Goal: Task Accomplishment & Management: Manage account settings

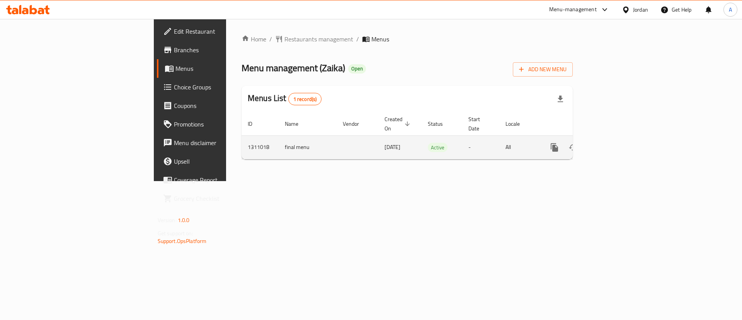
click at [620, 146] on link "enhanced table" at bounding box center [610, 147] width 19 height 19
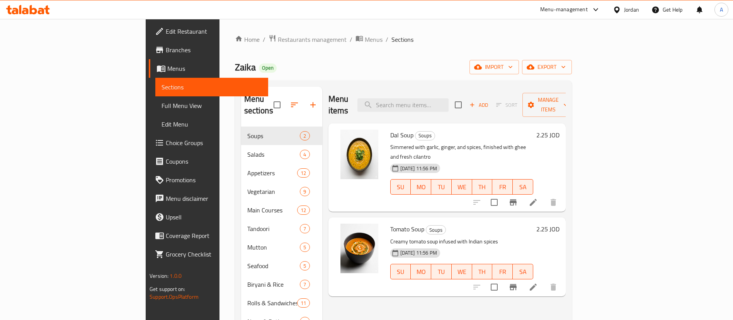
click at [572, 40] on ol "Home / Restaurants management / Menus / Sections" at bounding box center [403, 39] width 337 height 10
click at [291, 102] on icon "button" at bounding box center [294, 104] width 7 height 5
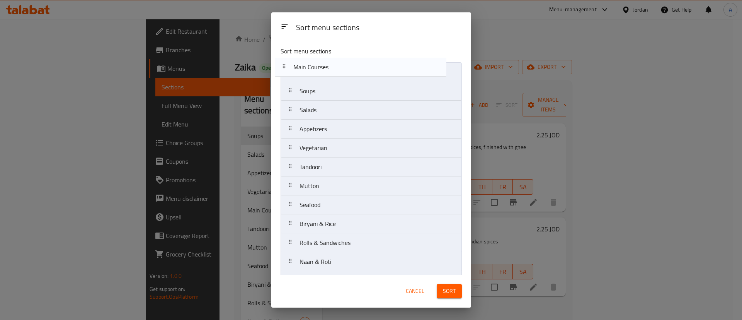
drag, startPoint x: 329, startPoint y: 153, endPoint x: 323, endPoint y: 68, distance: 85.6
click at [323, 68] on nav "Soups Salads Appetizers Vegetarian Main Courses Tandoori Mutton Seafood Biryani…" at bounding box center [371, 185] width 181 height 247
drag, startPoint x: 337, startPoint y: 163, endPoint x: 341, endPoint y: 92, distance: 71.2
click at [341, 92] on nav "Main Courses Soups Salads Appetizers Vegetarian Tandoori Mutton Seafood Biryani…" at bounding box center [371, 185] width 181 height 247
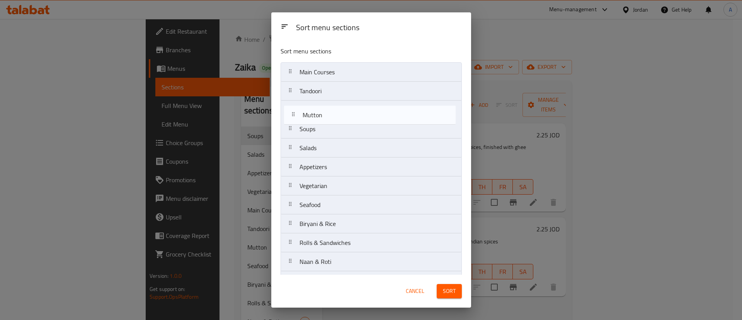
drag, startPoint x: 333, startPoint y: 186, endPoint x: 336, endPoint y: 112, distance: 73.1
click at [336, 112] on nav "Main Courses Tandoori Soups Salads Appetizers Vegetarian Mutton Seafood Biryani…" at bounding box center [371, 185] width 181 height 247
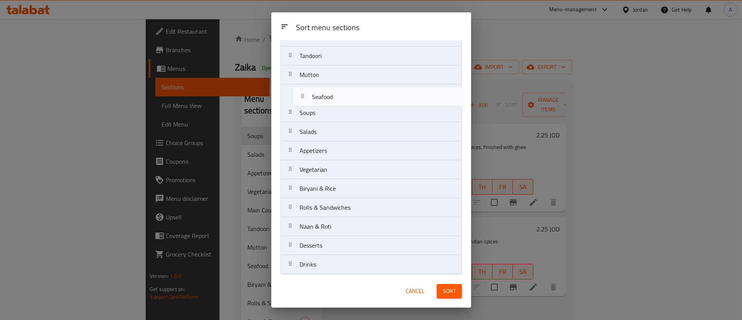
drag, startPoint x: 328, startPoint y: 186, endPoint x: 340, endPoint y: 100, distance: 87.5
click at [340, 100] on nav "Main Courses Tandoori Mutton Soups Salads Appetizers Vegetarian Seafood Biryani…" at bounding box center [371, 150] width 181 height 247
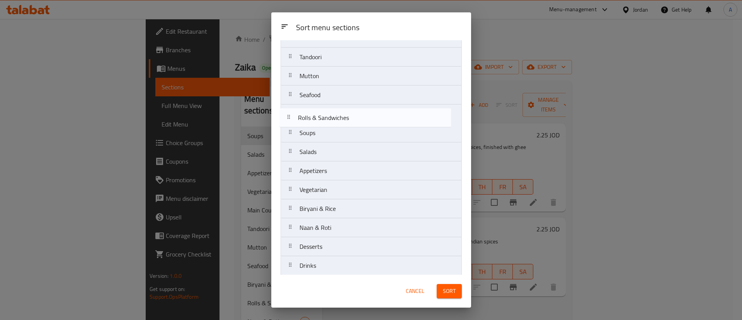
drag, startPoint x: 344, startPoint y: 211, endPoint x: 343, endPoint y: 117, distance: 94.3
click at [343, 117] on nav "Main Courses Tandoori Mutton Seafood Soups Salads Appetizers Vegetarian Biryani…" at bounding box center [371, 151] width 181 height 247
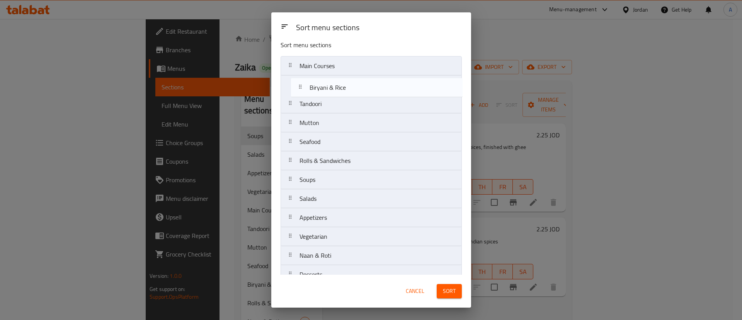
scroll to position [0, 0]
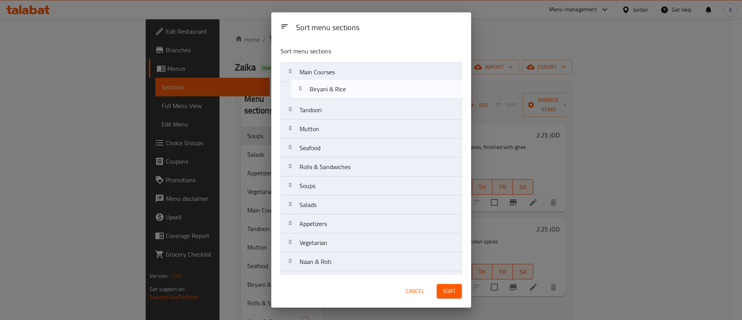
drag, startPoint x: 339, startPoint y: 217, endPoint x: 349, endPoint y: 96, distance: 121.8
click at [349, 96] on nav "Main Courses Tandoori Mutton Seafood Rolls & Sandwiches Soups Salads Appetizers…" at bounding box center [371, 185] width 181 height 247
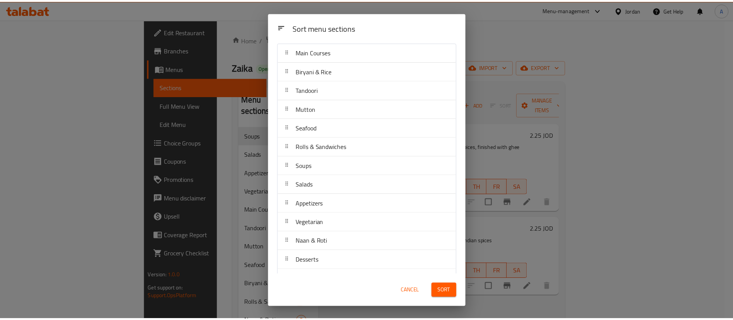
scroll to position [38, 0]
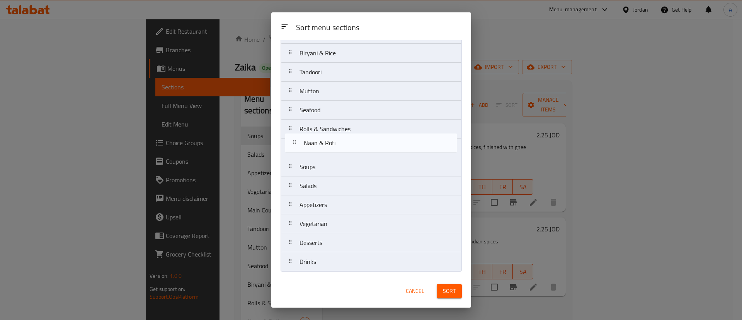
drag, startPoint x: 346, startPoint y: 229, endPoint x: 350, endPoint y: 146, distance: 83.6
click at [350, 146] on nav "Main Courses Biryani & Rice Tandoori Mutton Seafood Rolls & Sandwiches Soups Sa…" at bounding box center [371, 147] width 181 height 247
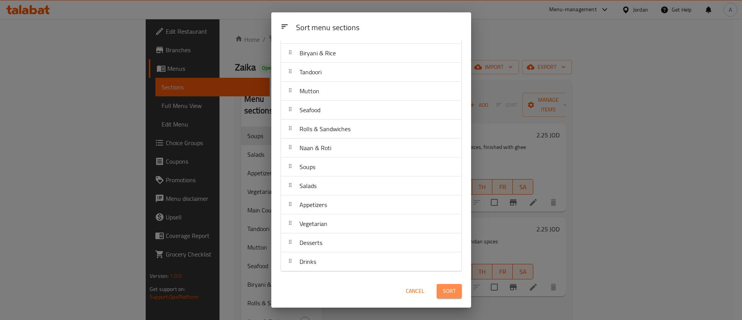
click at [441, 289] on button "Sort" at bounding box center [449, 291] width 25 height 14
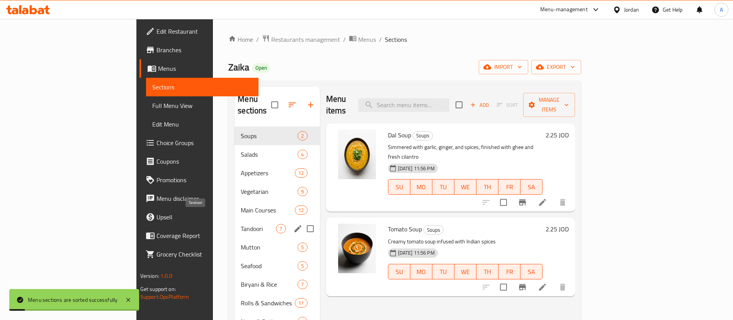
click at [241, 224] on span "Tandoori" at bounding box center [258, 228] width 35 height 9
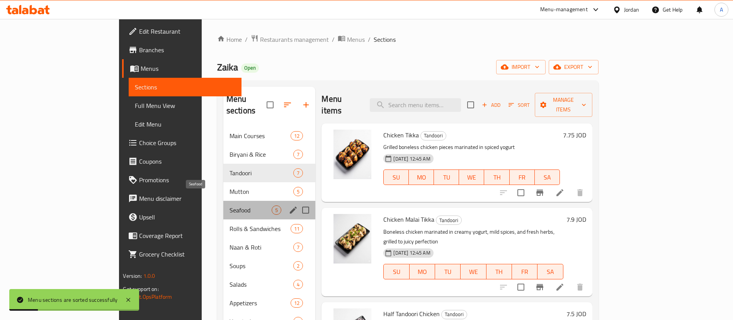
click at [230, 205] on span "Seafood" at bounding box center [251, 209] width 43 height 9
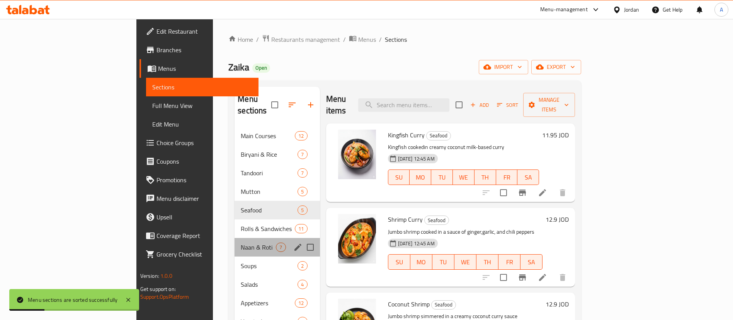
drag, startPoint x: 206, startPoint y: 226, endPoint x: 202, endPoint y: 238, distance: 12.5
click at [235, 238] on div "Naan & Roti 7" at bounding box center [277, 247] width 85 height 19
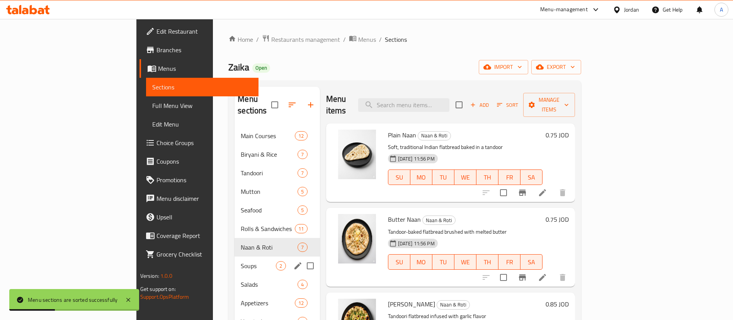
click at [241, 261] on span "Soups" at bounding box center [258, 265] width 35 height 9
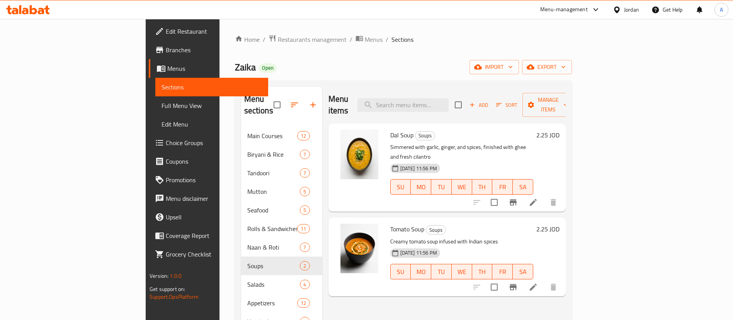
click at [39, 9] on icon at bounding box center [41, 11] width 7 height 7
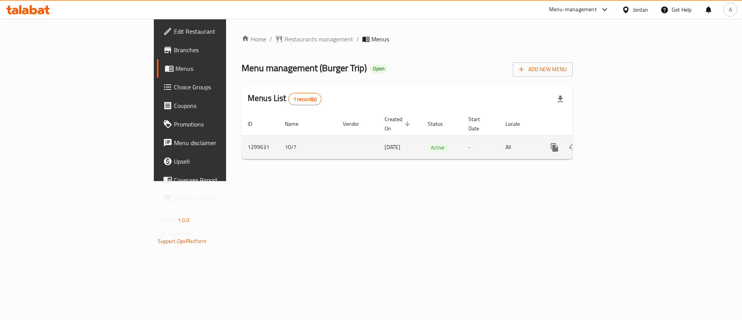
click at [615, 143] on icon "enhanced table" at bounding box center [610, 147] width 9 height 9
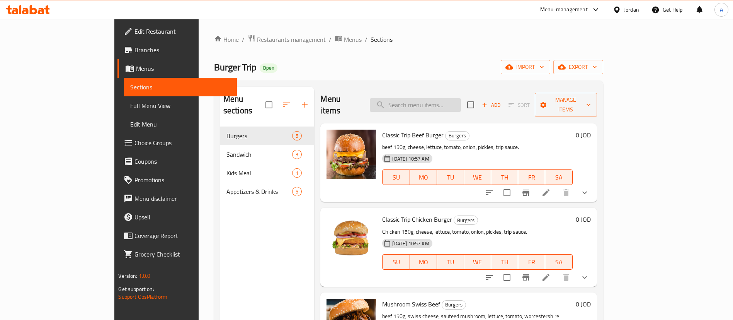
click at [442, 98] on input "search" at bounding box center [415, 105] width 91 height 14
paste input "Classic Trip Chicken Burger"
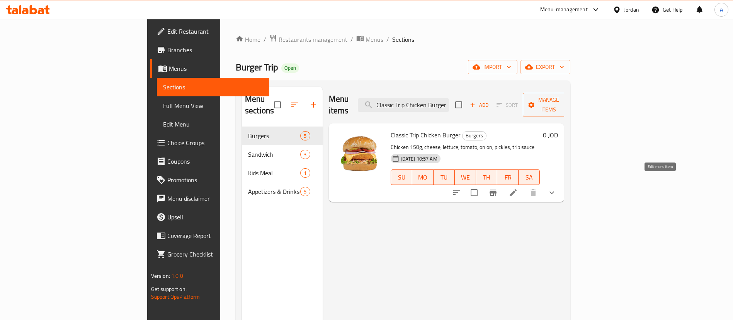
type input "Classic Trip Chicken Burger"
click at [517, 189] on icon at bounding box center [513, 192] width 7 height 7
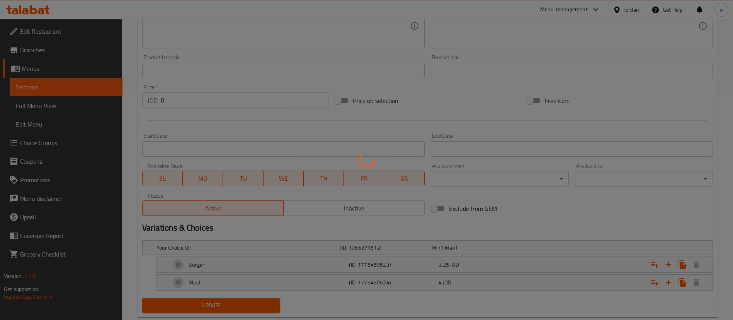
scroll to position [246, 0]
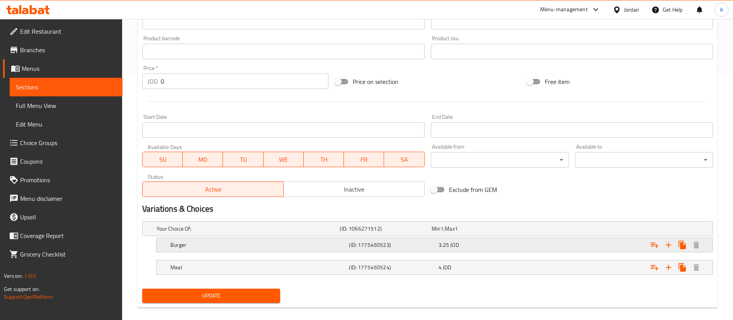
click at [473, 249] on div "3.25 JOD" at bounding box center [481, 244] width 89 height 11
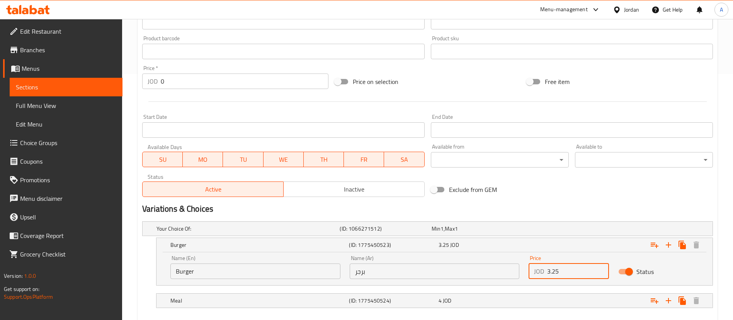
click at [573, 269] on input "3.25" at bounding box center [578, 270] width 62 height 15
click at [561, 269] on input "3.2" at bounding box center [578, 270] width 62 height 15
type input "3"
type input "4"
click at [559, 296] on div "Expand" at bounding box center [616, 300] width 179 height 17
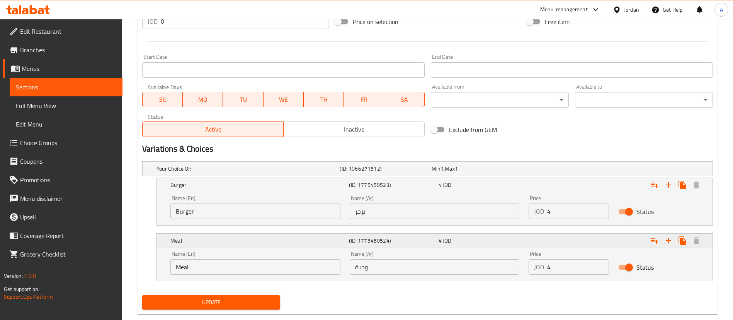
scroll to position [310, 0]
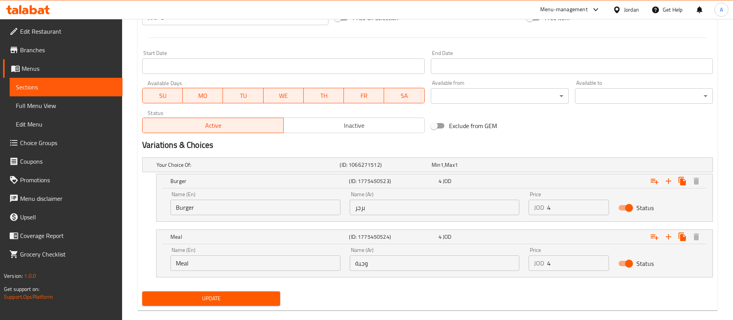
click at [557, 262] on input "4" at bounding box center [578, 262] width 62 height 15
type input "5.2"
click at [240, 299] on span "Update" at bounding box center [211, 298] width 126 height 10
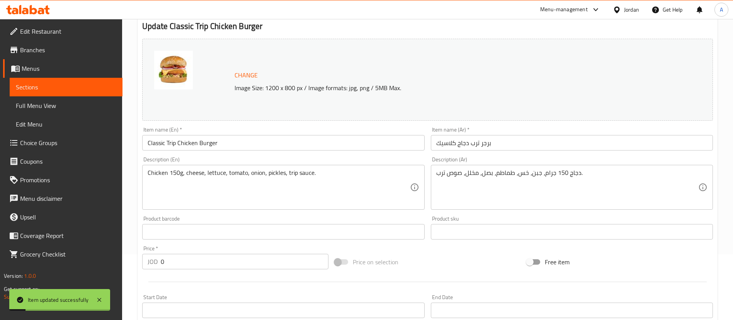
scroll to position [0, 0]
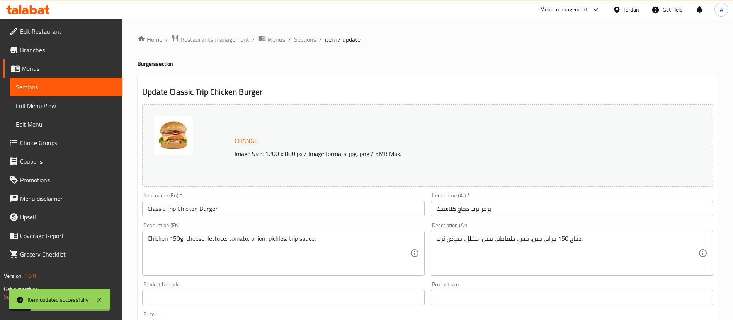
click at [312, 44] on span "Sections" at bounding box center [305, 39] width 22 height 9
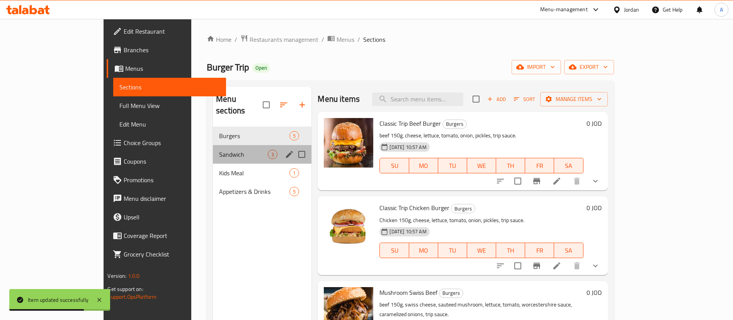
click at [225, 145] on div "Sandwich 3" at bounding box center [262, 154] width 99 height 19
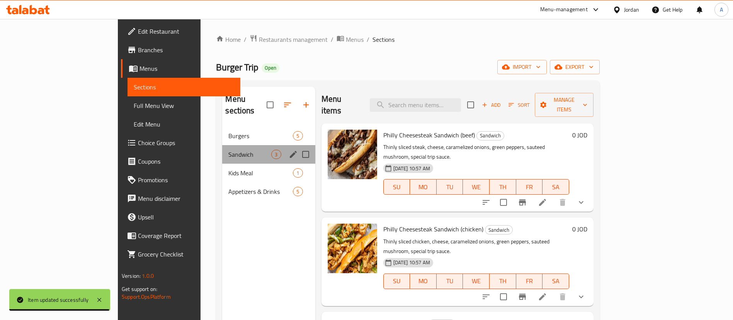
click at [222, 150] on div "Sandwich 3" at bounding box center [268, 154] width 93 height 19
click at [222, 164] on div "Kids Meal 1" at bounding box center [268, 173] width 93 height 19
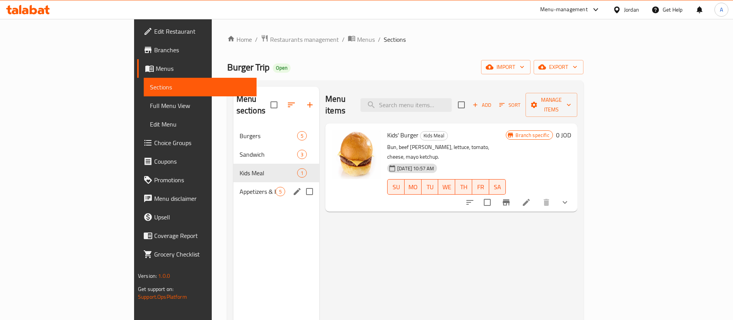
click at [233, 187] on div "Appetizers & Drinks 5" at bounding box center [276, 191] width 86 height 19
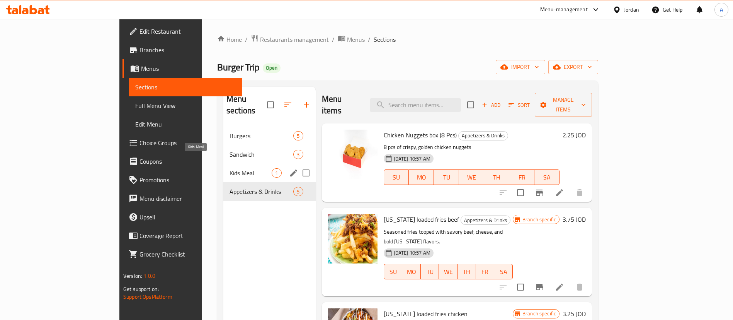
click at [230, 168] on span "Kids Meal" at bounding box center [251, 172] width 42 height 9
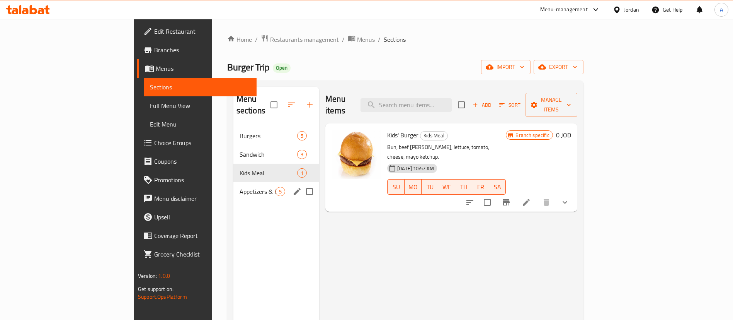
click at [240, 187] on span "Appetizers & Drinks" at bounding box center [258, 191] width 36 height 9
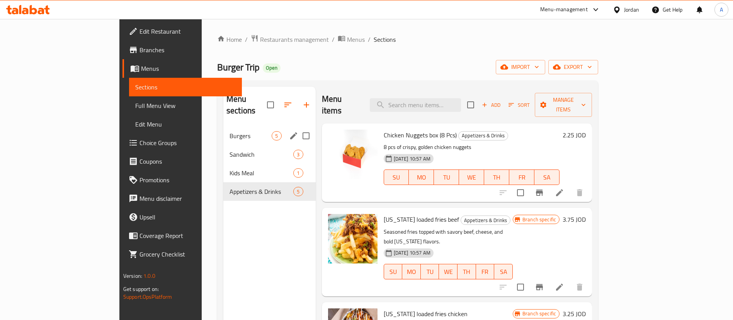
click at [223, 126] on div "Burgers 5" at bounding box center [269, 135] width 92 height 19
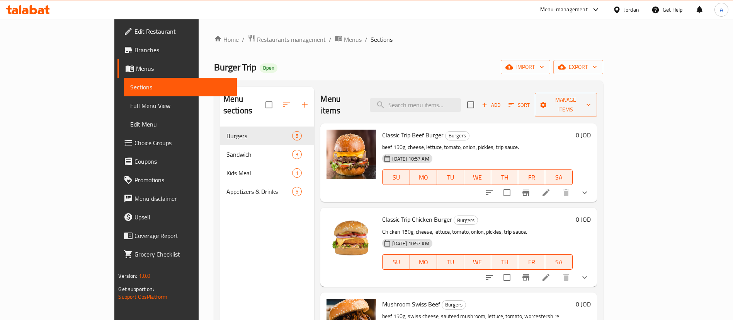
click at [535, 183] on button "Branch-specific-item" at bounding box center [526, 192] width 19 height 19
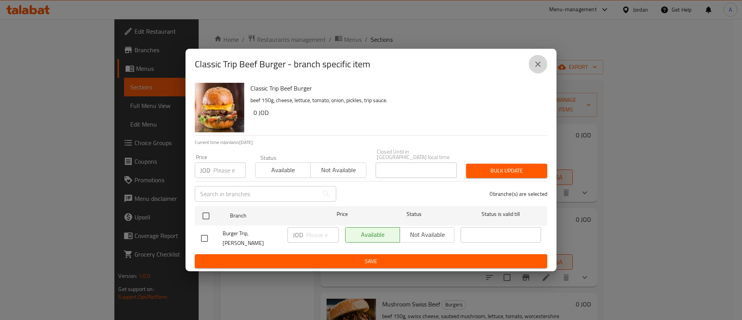
click at [537, 69] on icon "close" at bounding box center [537, 64] width 9 height 9
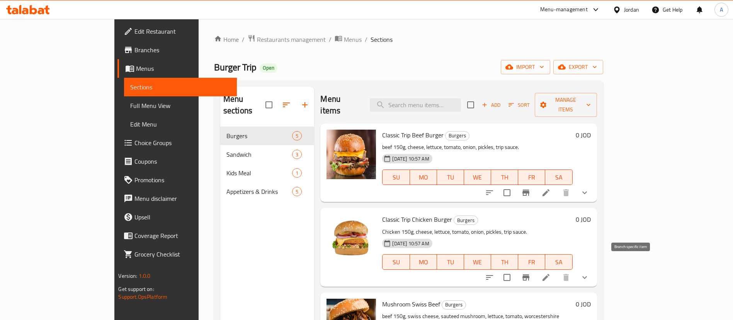
click at [531, 273] on icon "Branch-specific-item" at bounding box center [526, 277] width 9 height 9
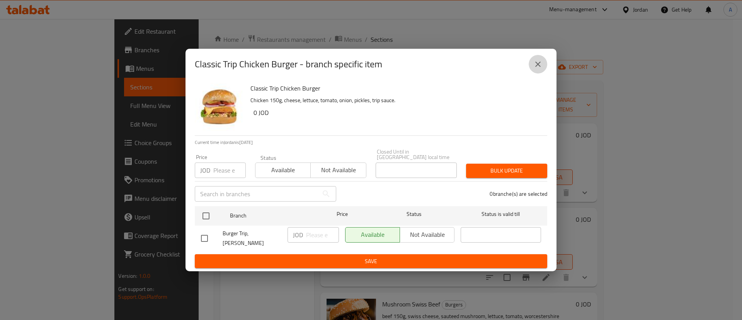
click at [532, 67] on button "close" at bounding box center [538, 64] width 19 height 19
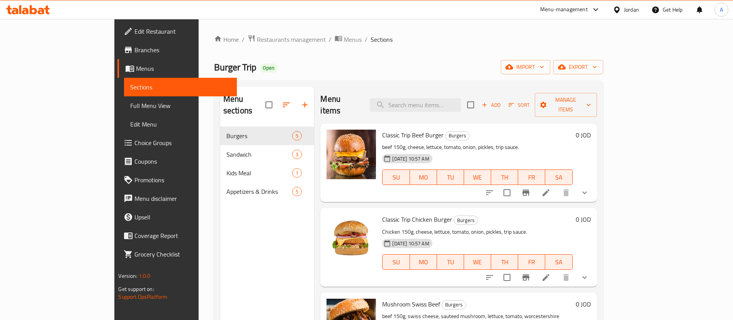
click at [557, 270] on li at bounding box center [546, 277] width 22 height 14
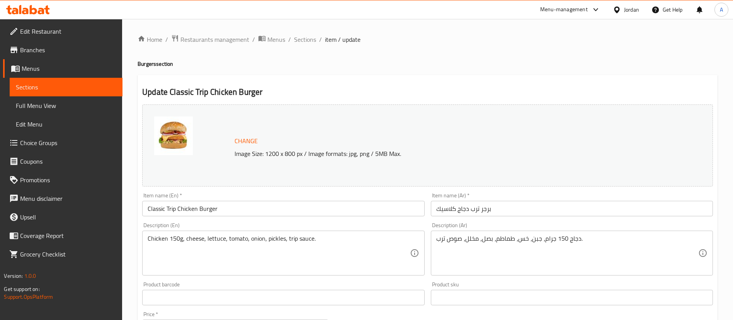
scroll to position [255, 0]
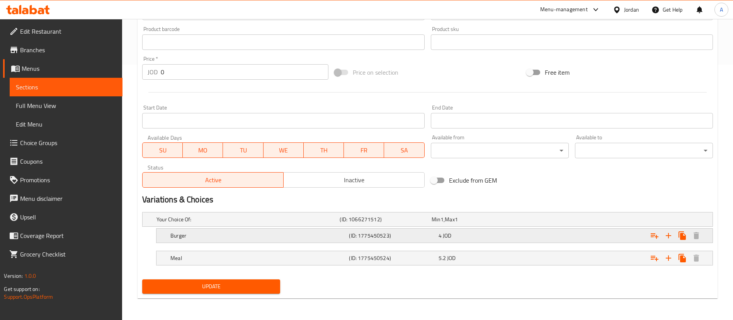
click at [460, 235] on div "4 JOD" at bounding box center [482, 236] width 86 height 8
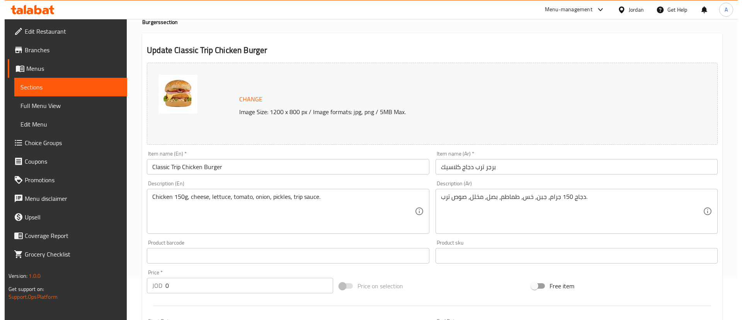
scroll to position [0, 0]
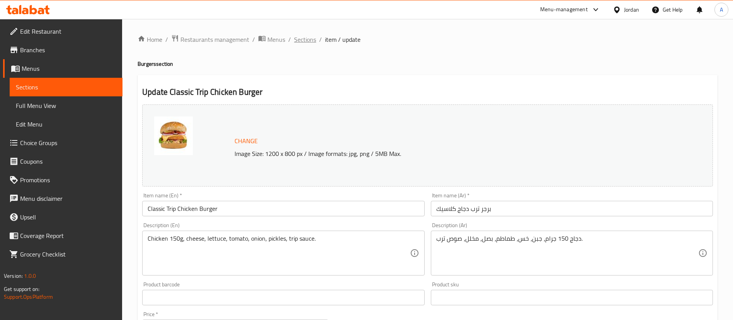
click at [303, 37] on span "Sections" at bounding box center [305, 39] width 22 height 9
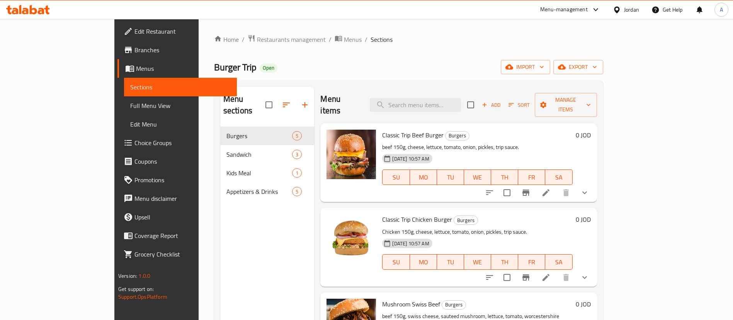
click at [551, 188] on icon at bounding box center [546, 192] width 9 height 9
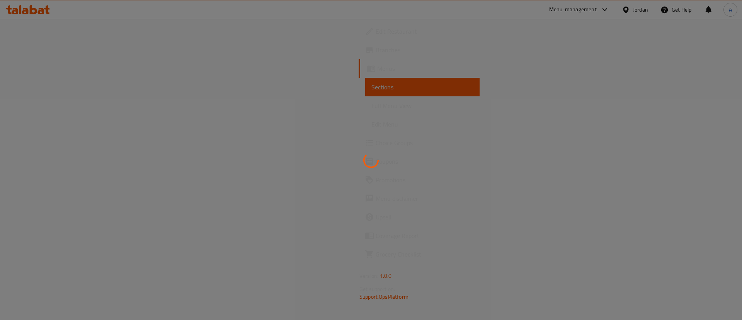
drag, startPoint x: 651, startPoint y: 184, endPoint x: 641, endPoint y: 131, distance: 53.0
click at [641, 131] on div at bounding box center [371, 160] width 742 height 320
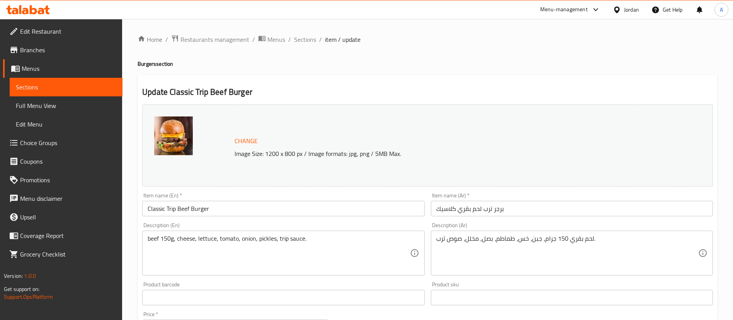
scroll to position [255, 0]
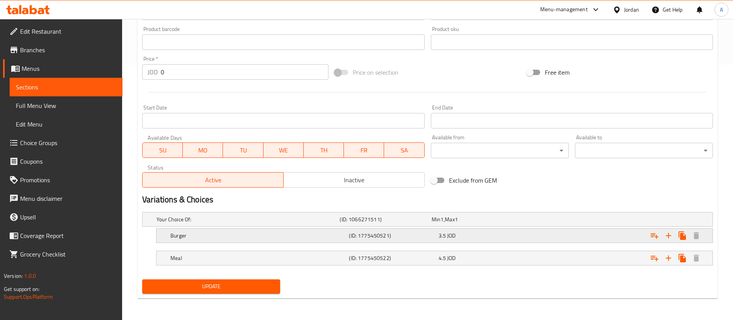
click at [587, 238] on div "Expand" at bounding box center [616, 235] width 179 height 17
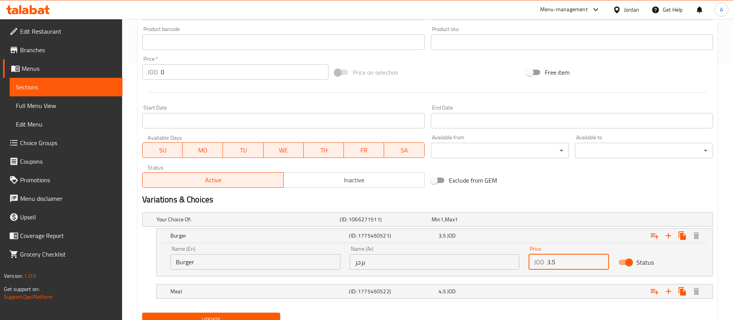
drag, startPoint x: 566, startPoint y: 256, endPoint x: 486, endPoint y: 271, distance: 81.4
click at [486, 271] on div "Name (En) Burger Name (En) Name (Ar) برجر Name (Ar) Price JOD 3.5 Price Status" at bounding box center [435, 257] width 538 height 33
type input "4"
click at [471, 296] on div "4.5 JOD" at bounding box center [481, 291] width 89 height 11
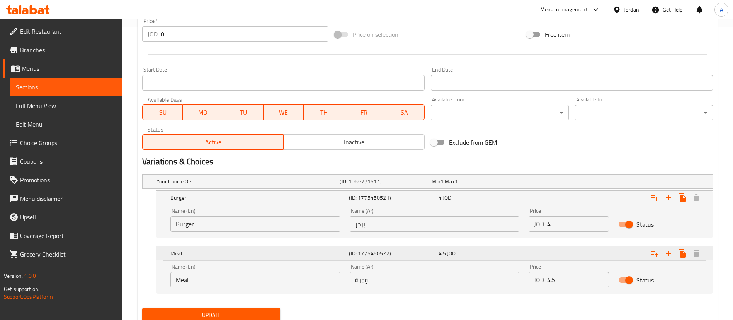
scroll to position [293, 0]
drag, startPoint x: 560, startPoint y: 281, endPoint x: 404, endPoint y: 298, distance: 156.7
click at [404, 298] on div "Your Choice Of: (ID: 1066271511) Min 1 , Max 1 Name (En) Your Choice Of: Name (…" at bounding box center [427, 237] width 577 height 134
type input "5.2"
click at [235, 312] on span "Update" at bounding box center [211, 315] width 126 height 10
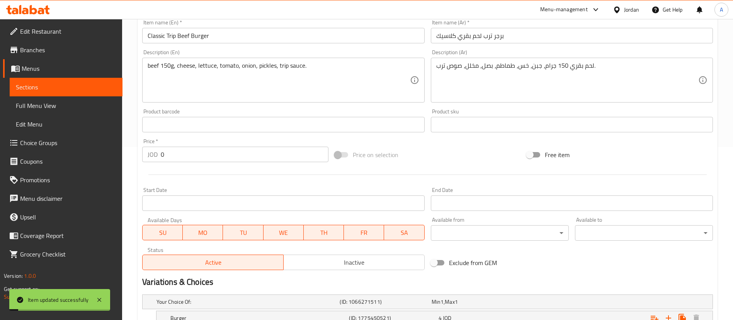
scroll to position [0, 0]
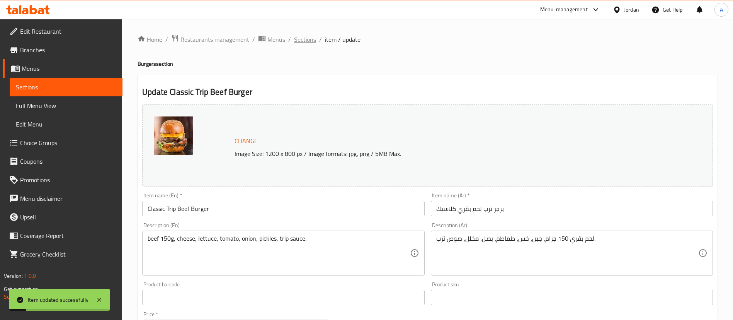
click at [312, 41] on span "Sections" at bounding box center [305, 39] width 22 height 9
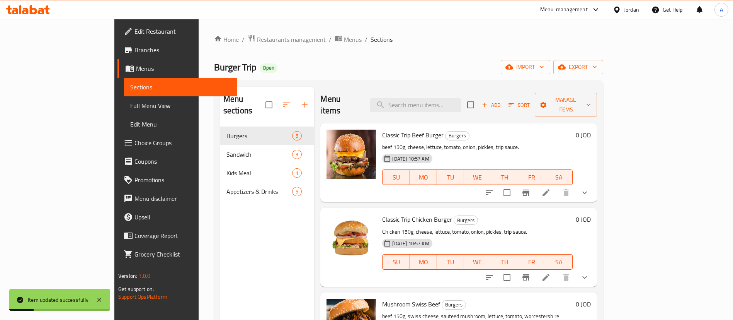
scroll to position [117, 0]
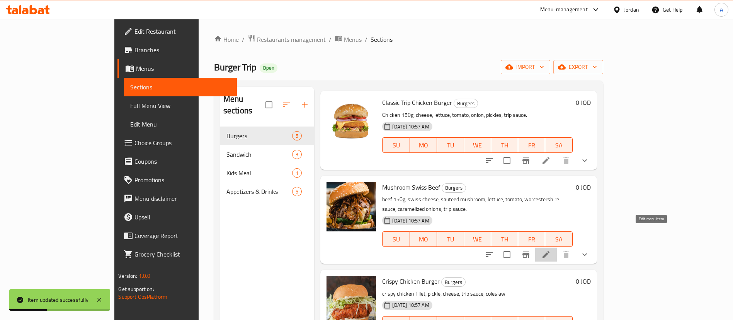
click at [551, 250] on icon at bounding box center [546, 254] width 9 height 9
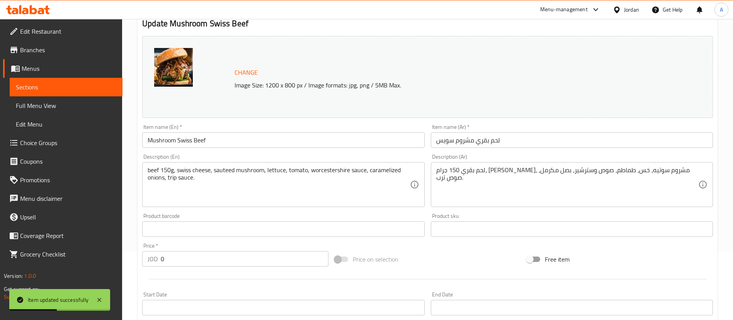
scroll to position [255, 0]
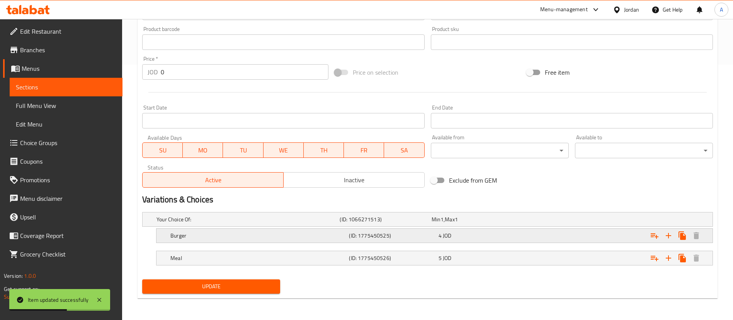
click at [485, 239] on div "4 JOD" at bounding box center [482, 236] width 86 height 8
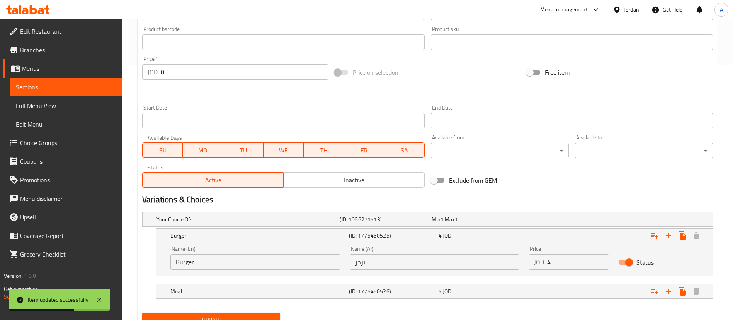
drag, startPoint x: 564, startPoint y: 261, endPoint x: 406, endPoint y: 277, distance: 158.1
click at [406, 277] on div "Your Choice Of: (ID: 1066271513) Min 1 , Max 1 Name (En) Your Choice Of: Name (…" at bounding box center [427, 259] width 577 height 101
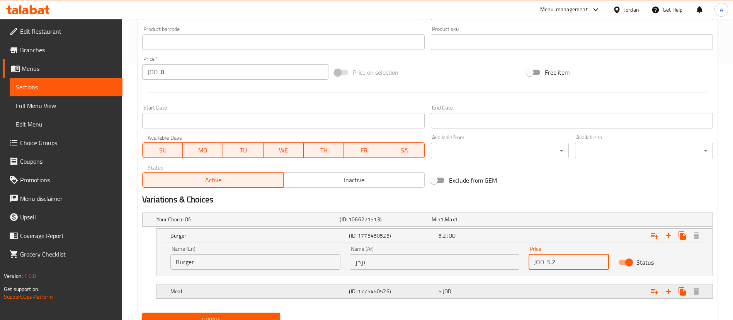
type input "5.2"
click at [417, 286] on div "(ID: 1775450526)" at bounding box center [392, 291] width 89 height 11
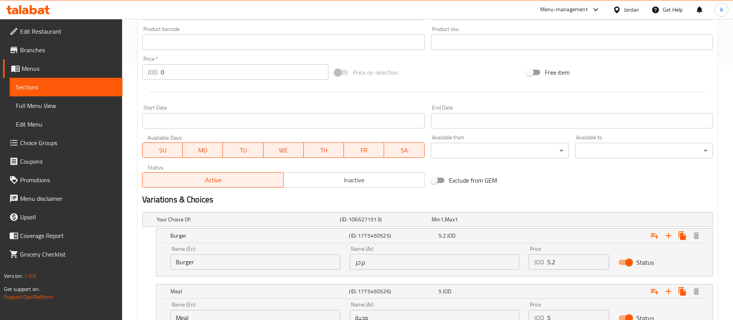
drag, startPoint x: 562, startPoint y: 319, endPoint x: 416, endPoint y: 319, distance: 146.1
click at [416, 319] on div "Home / Restaurants management / Menus / Sections / item / update Burgers sectio…" at bounding box center [427, 75] width 611 height 622
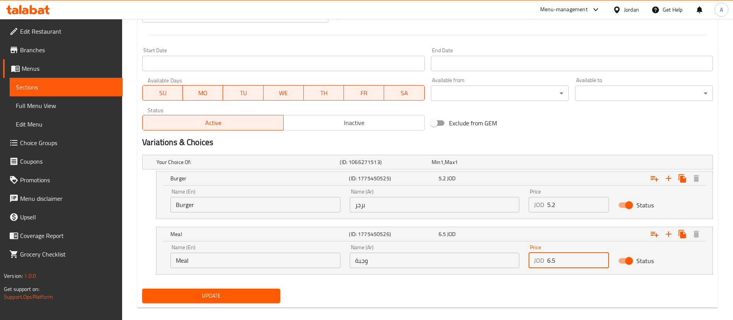
type input "6.5"
click at [142, 288] on button "Update" at bounding box center [211, 295] width 138 height 14
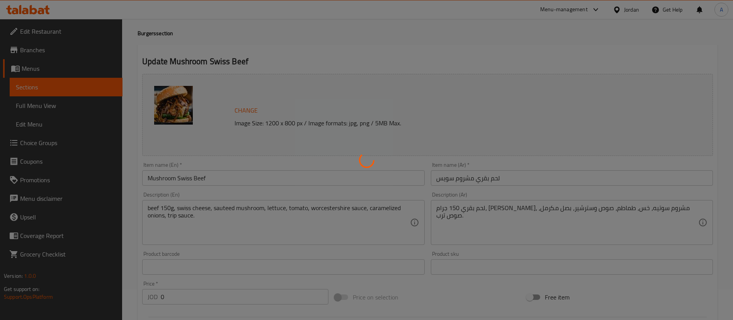
scroll to position [10, 0]
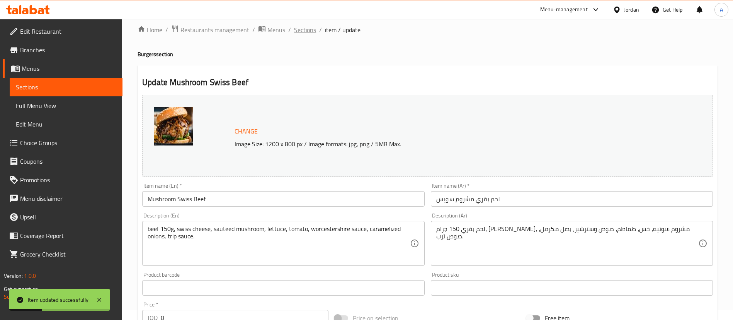
click at [310, 29] on span "Sections" at bounding box center [305, 29] width 22 height 9
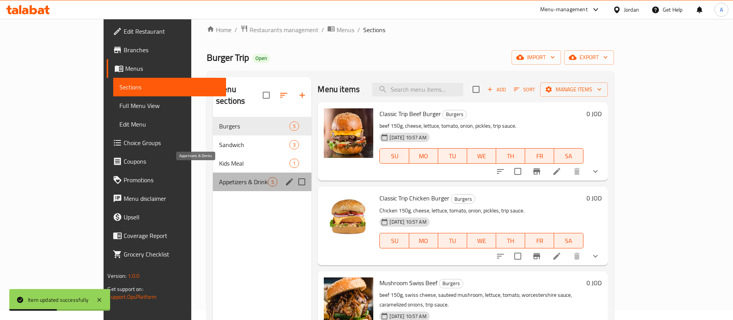
click at [240, 177] on span "Appetizers & Drinks" at bounding box center [243, 181] width 49 height 9
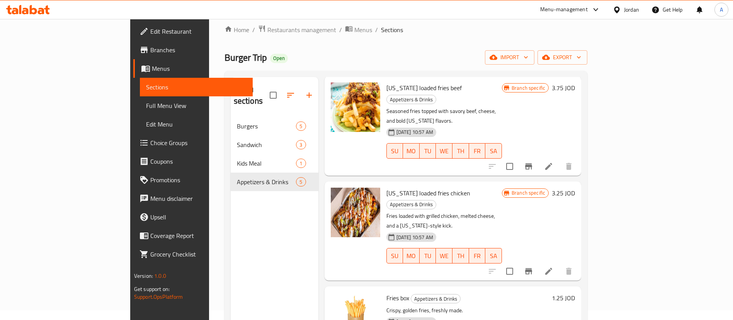
scroll to position [26, 0]
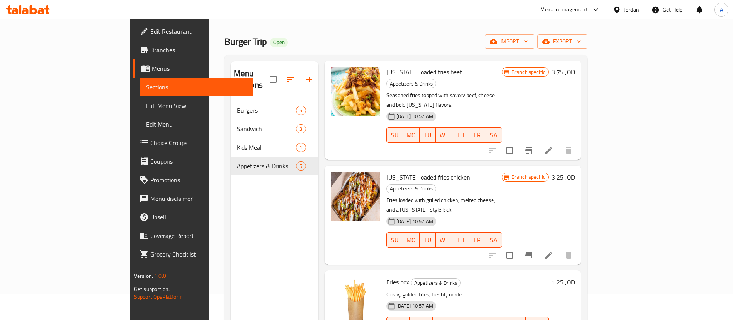
click at [575, 276] on h6 "1.25 JOD" at bounding box center [563, 281] width 23 height 11
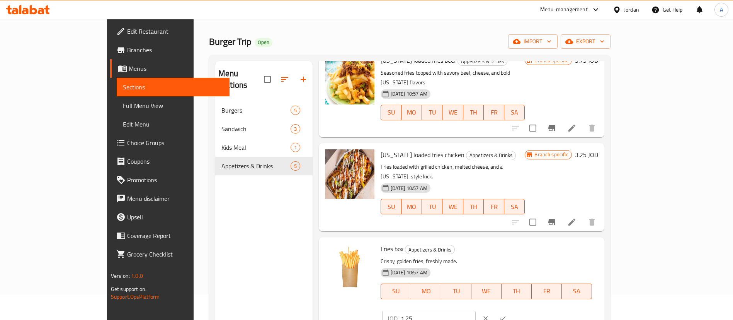
click at [476, 310] on input "1.25" at bounding box center [438, 317] width 75 height 15
type input "1.62"
click at [511, 310] on button "ok" at bounding box center [502, 318] width 17 height 17
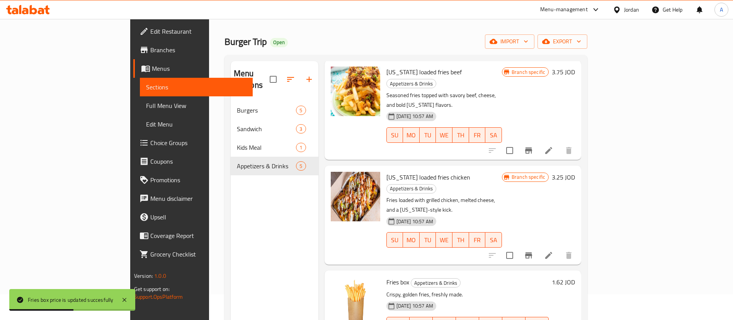
click at [150, 52] on span "Branches" at bounding box center [198, 49] width 96 height 9
